Goal: Task Accomplishment & Management: Manage account settings

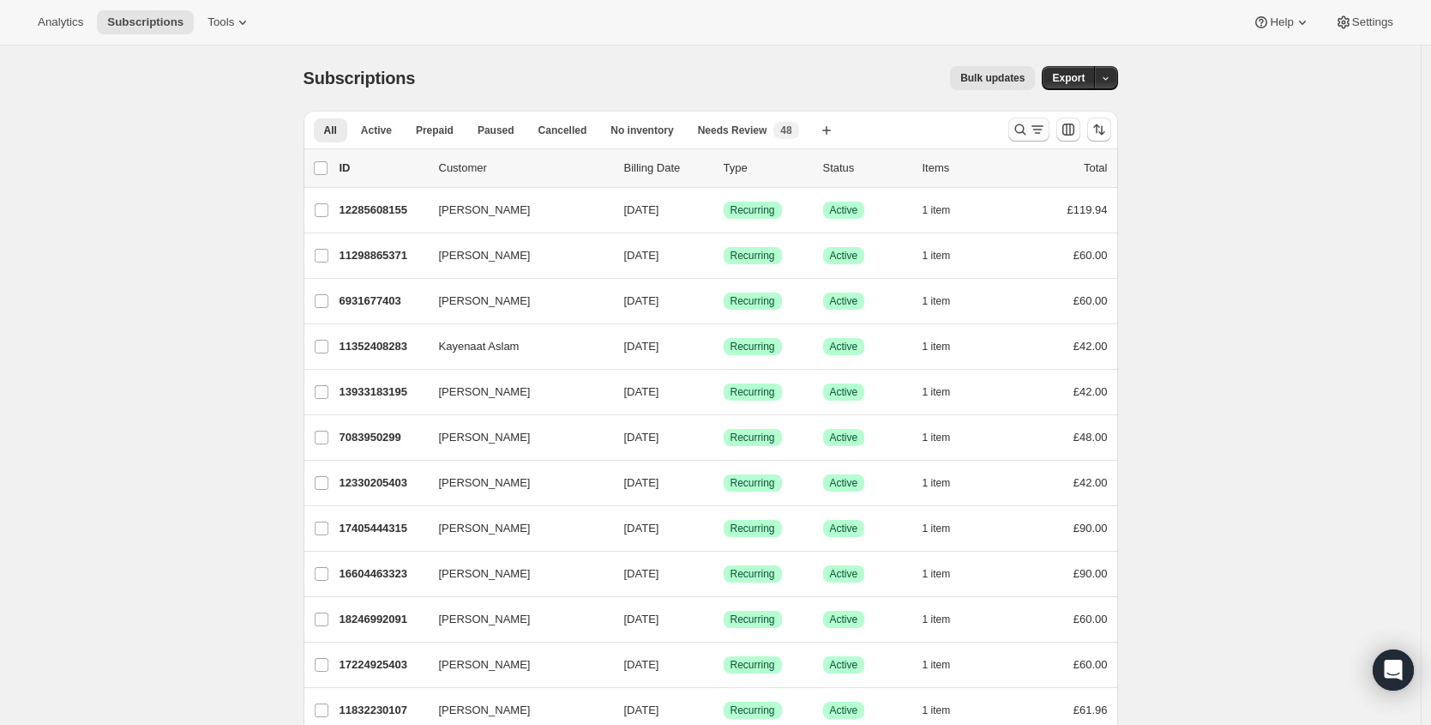
click at [1021, 127] on icon "Search and filter results" at bounding box center [1020, 129] width 17 height 17
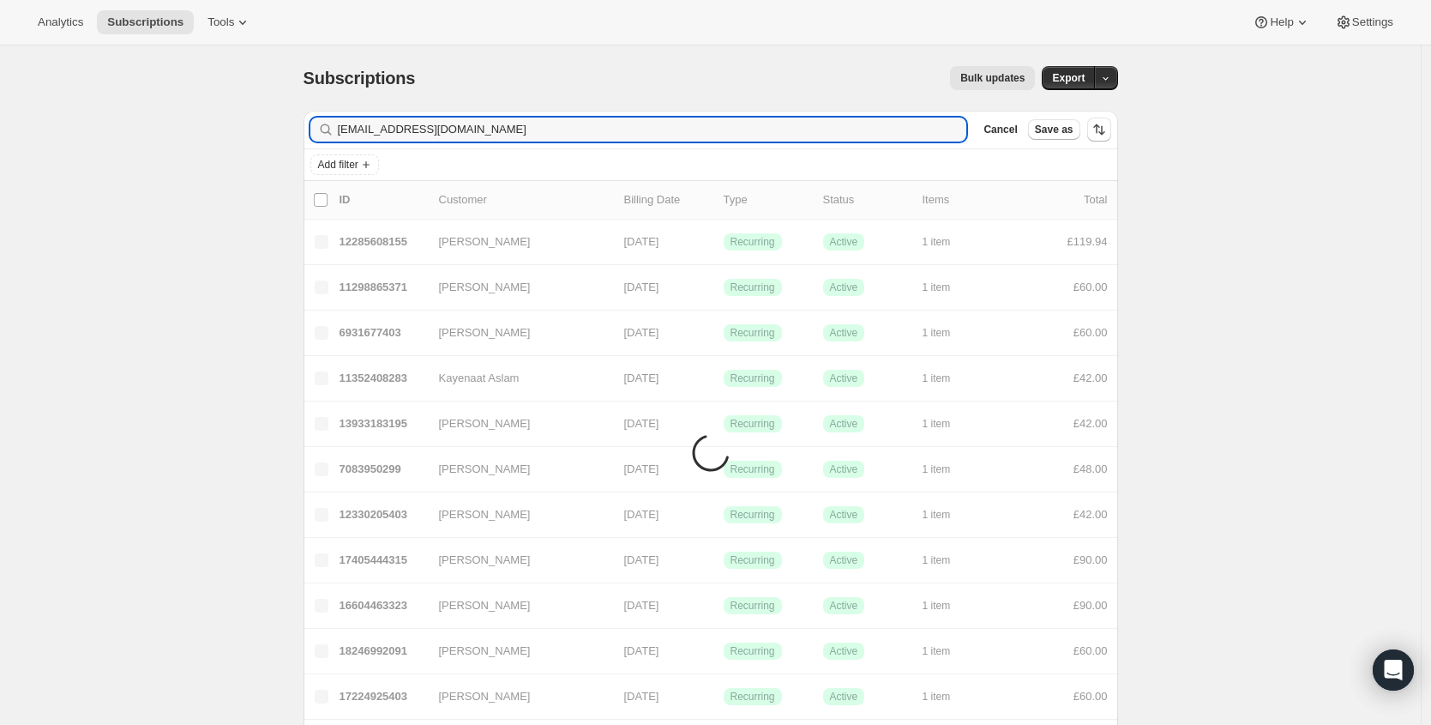
type input "[EMAIL_ADDRESS][DOMAIN_NAME]"
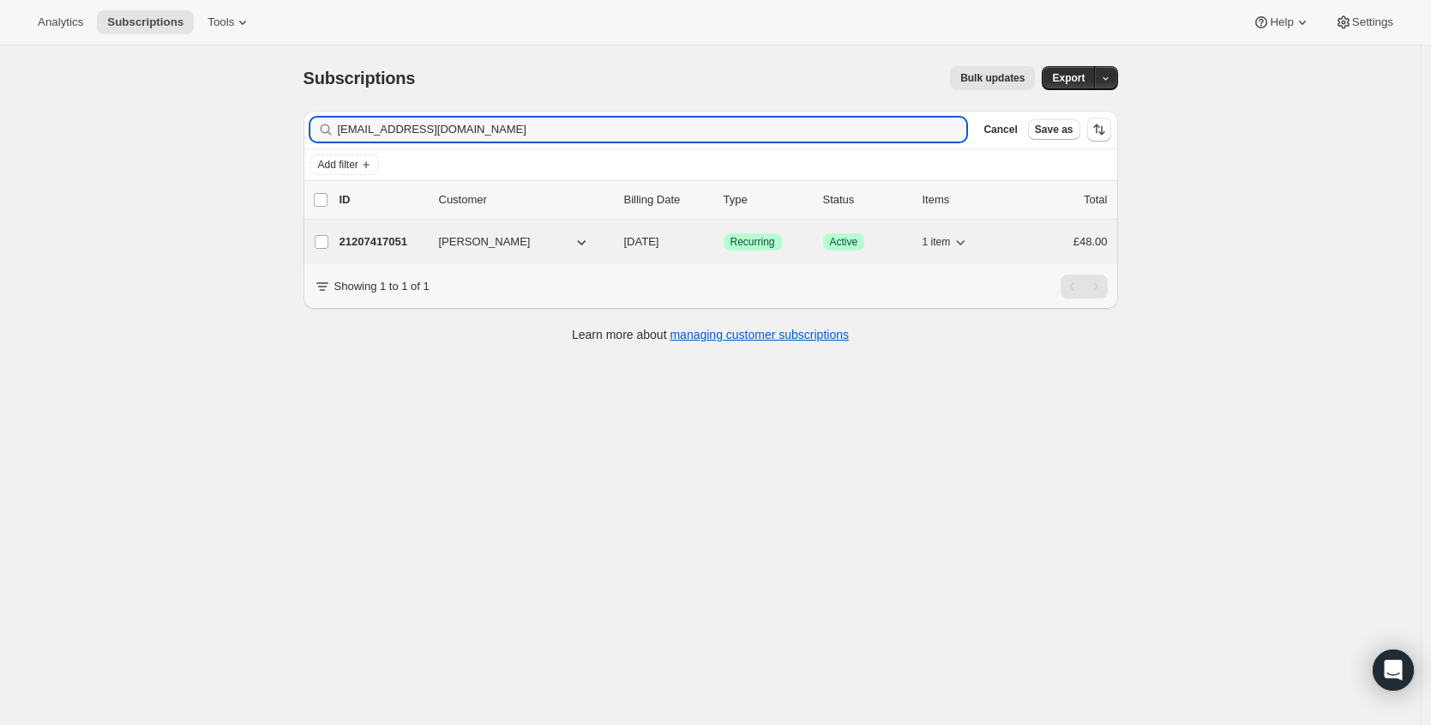
click at [388, 244] on p "21207417051" at bounding box center [383, 241] width 86 height 17
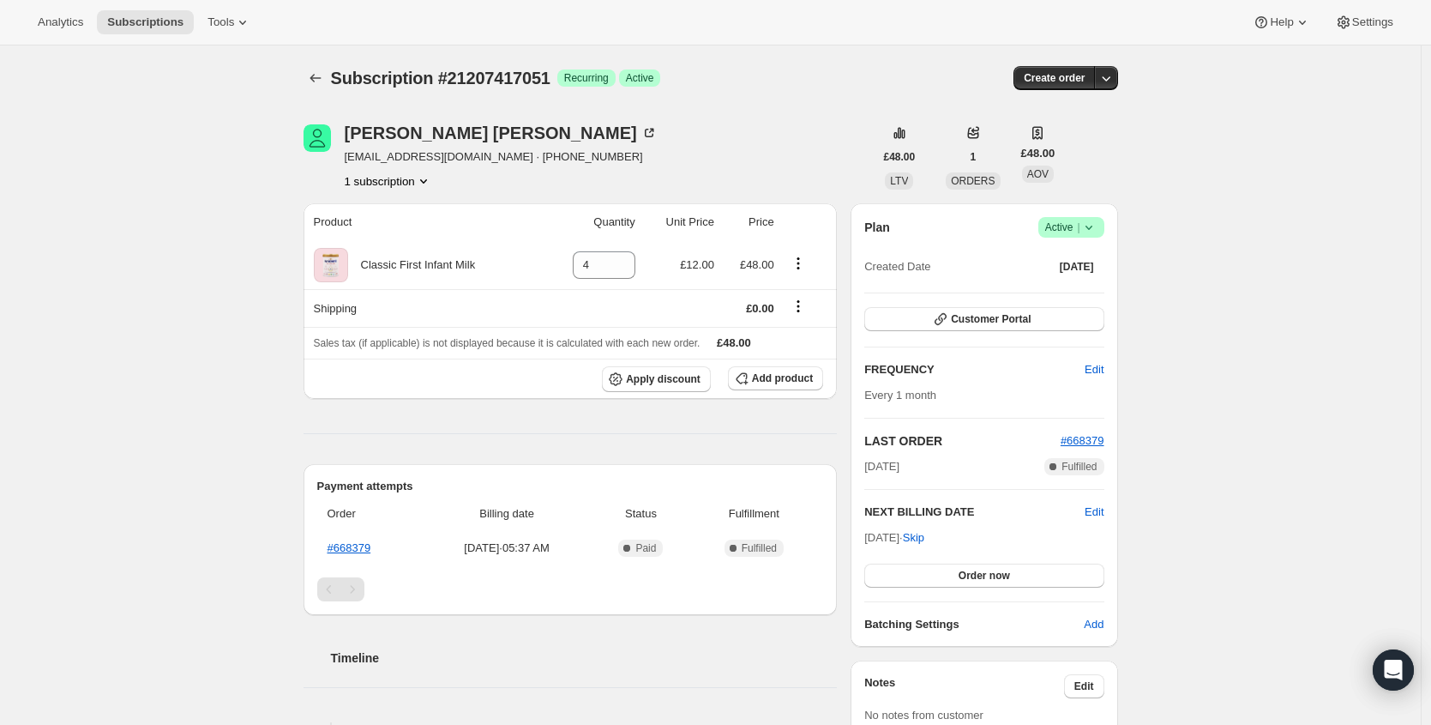
click at [1077, 233] on span "Active |" at bounding box center [1071, 227] width 52 height 17
click at [1077, 289] on span "Cancel subscription" at bounding box center [1070, 290] width 97 height 13
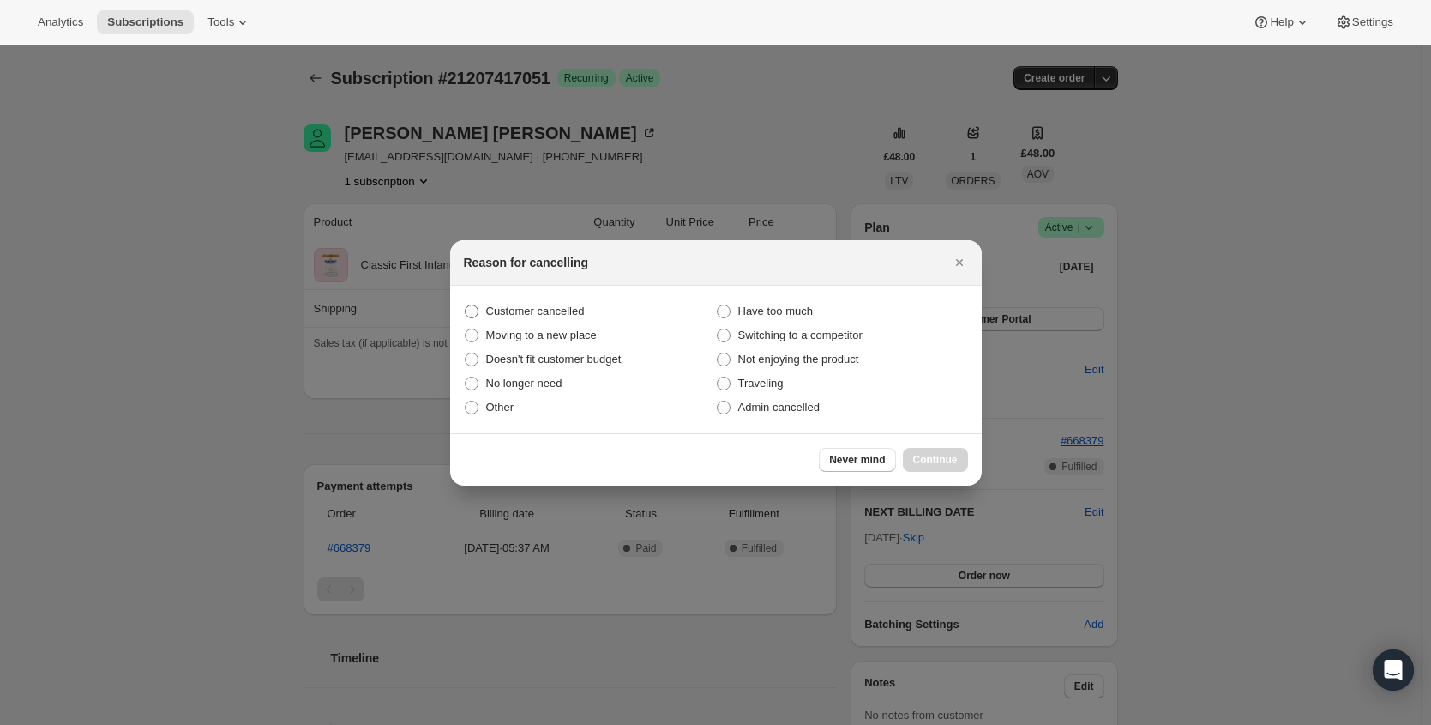
click at [564, 310] on span "Customer cancelled" at bounding box center [535, 310] width 99 height 13
click at [466, 305] on input "Customer cancelled" at bounding box center [465, 304] width 1 height 1
radio input "true"
click at [951, 458] on span "Continue" at bounding box center [935, 460] width 45 height 14
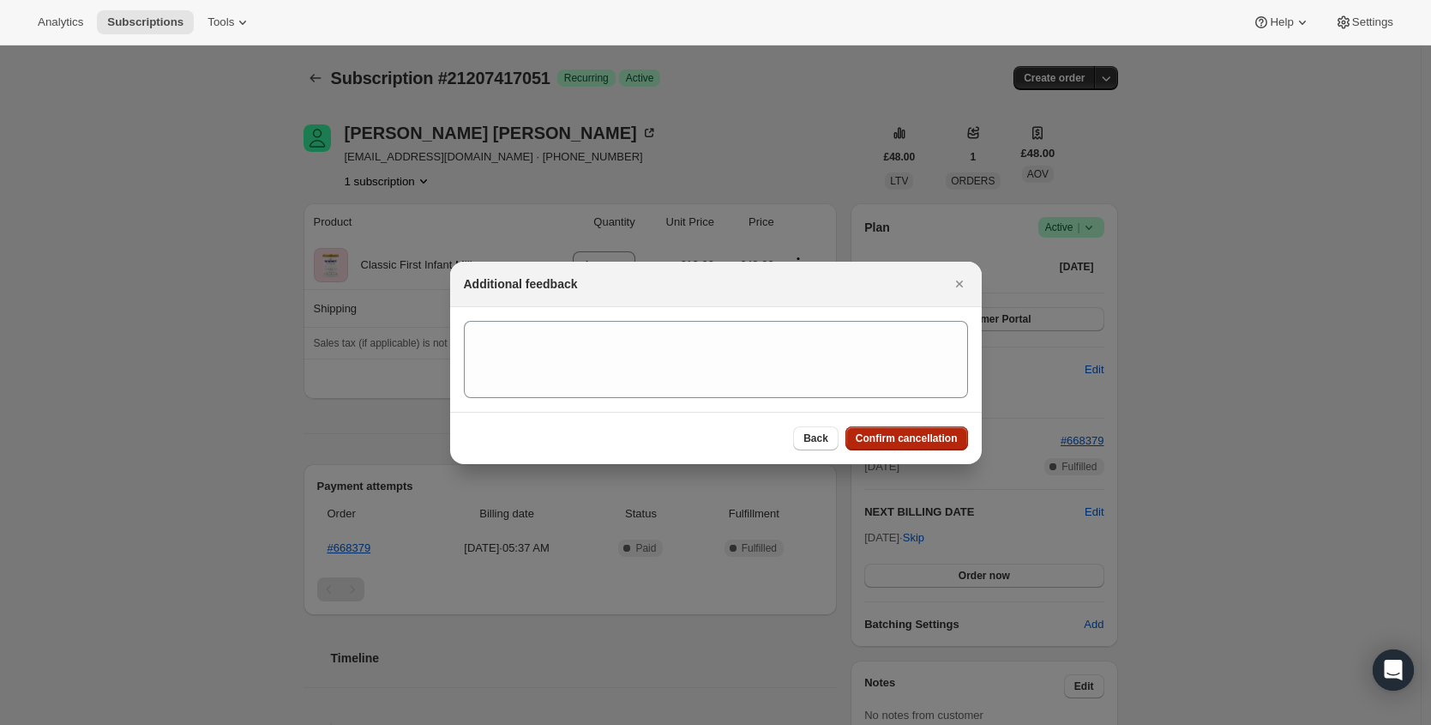
click at [951, 442] on span "Confirm cancellation" at bounding box center [907, 438] width 102 height 14
